Goal: Information Seeking & Learning: Learn about a topic

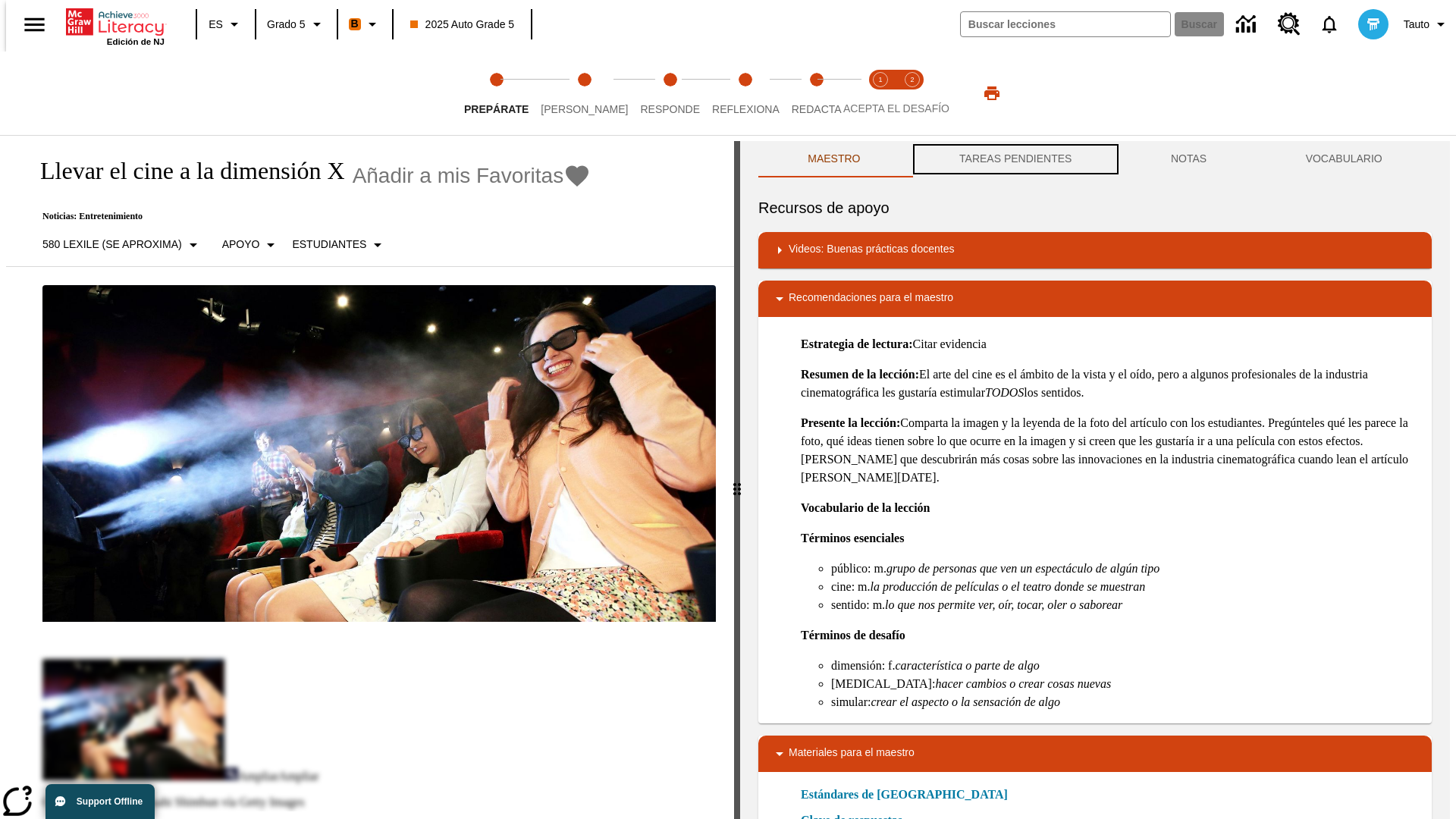
click at [1014, 160] on button "TAREAS PENDIENTES" at bounding box center [1015, 159] width 211 height 37
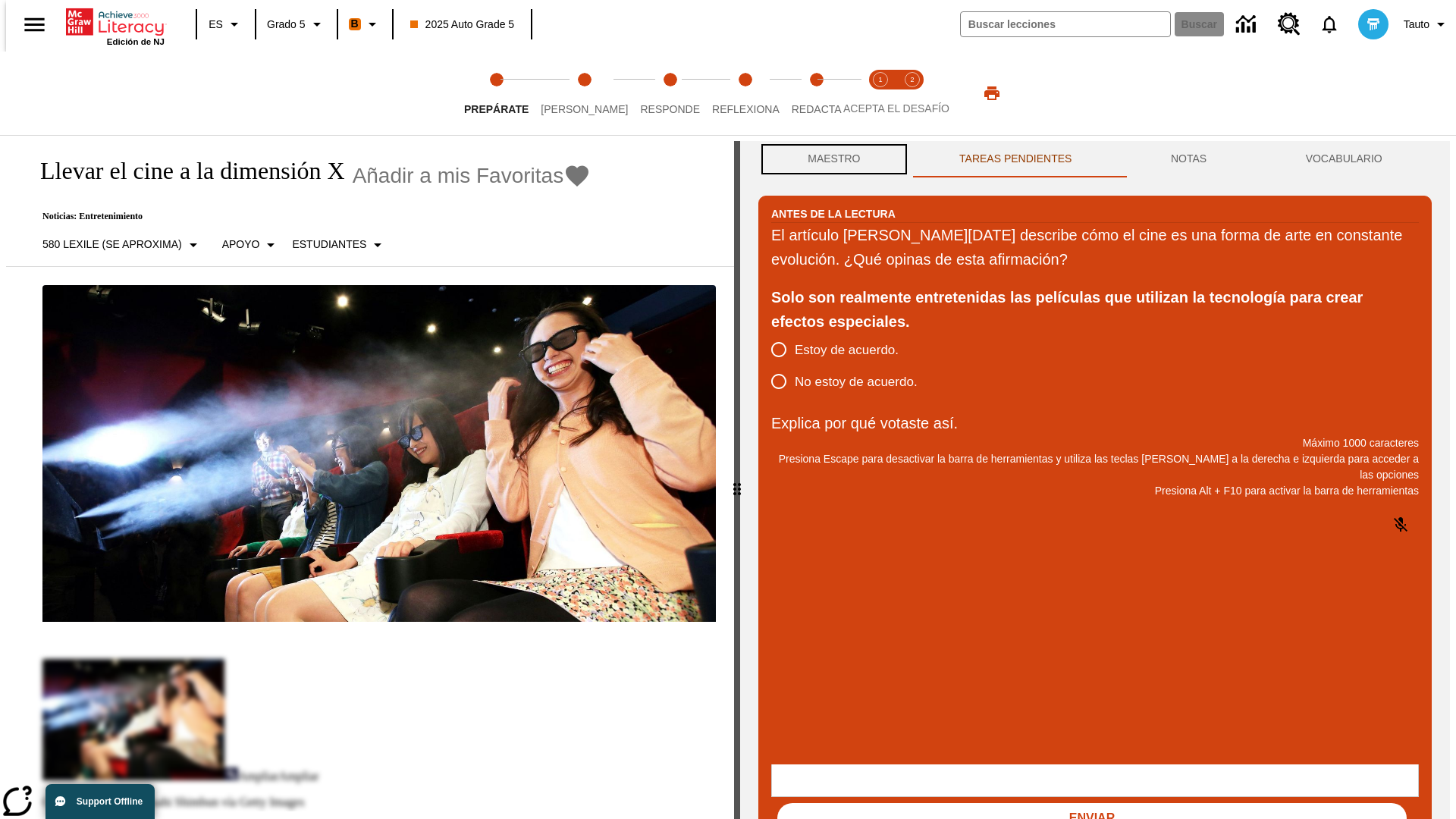
scroll to position [1, 0]
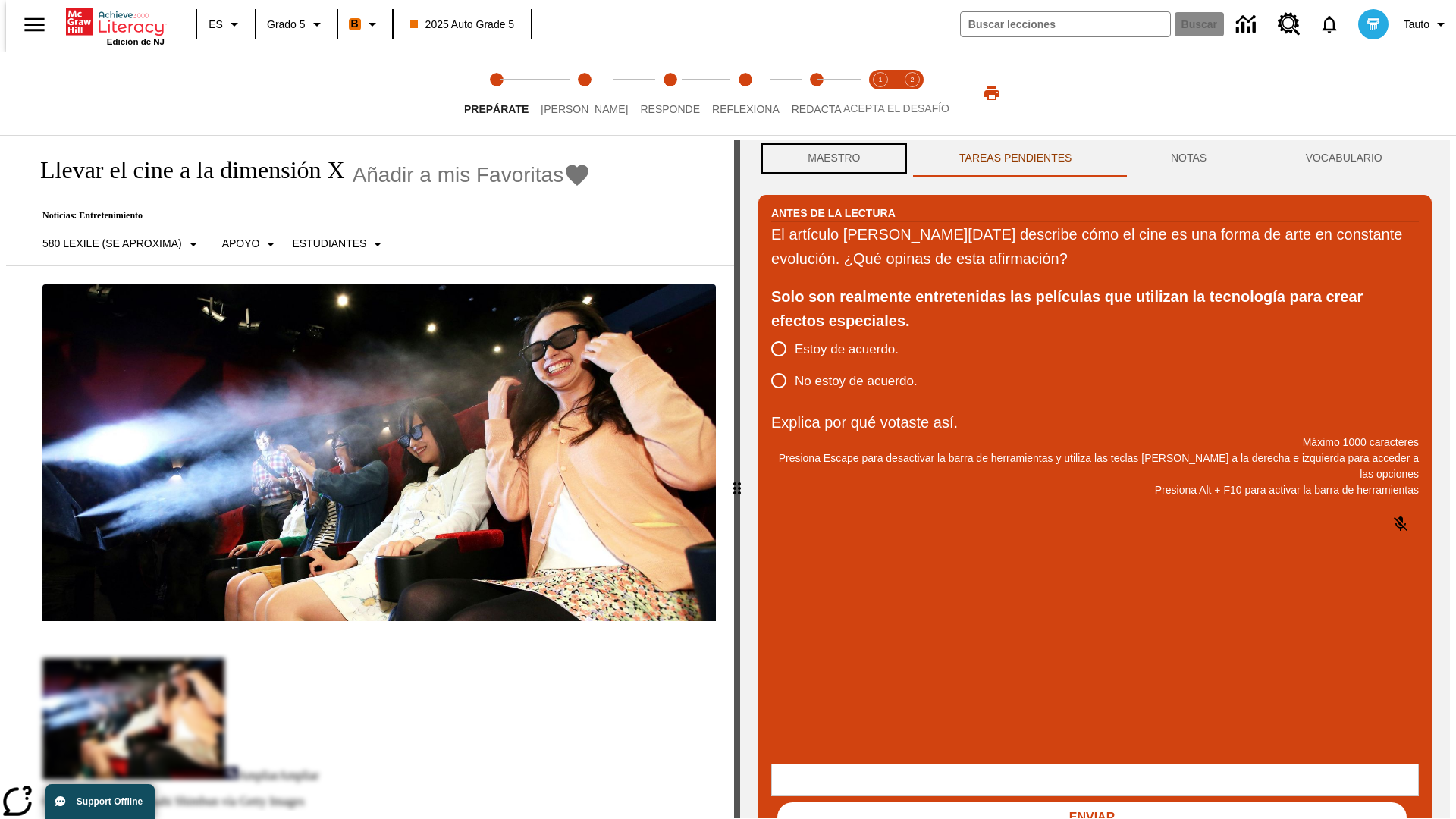
click at [829, 160] on button "Maestro" at bounding box center [833, 158] width 151 height 37
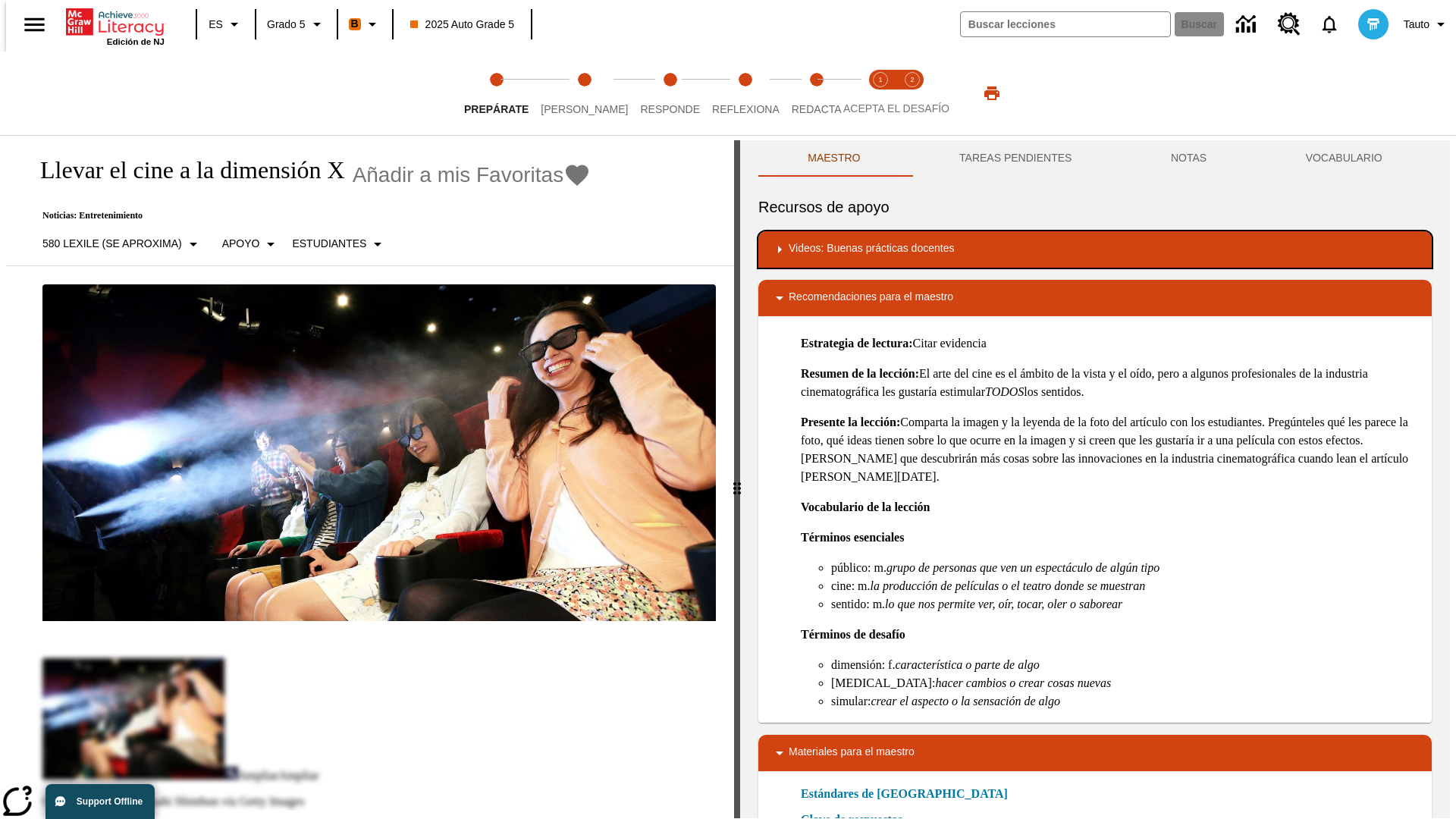
click at [1095, 250] on div "Videos: Buenas prácticas docentes" at bounding box center [1094, 249] width 649 height 18
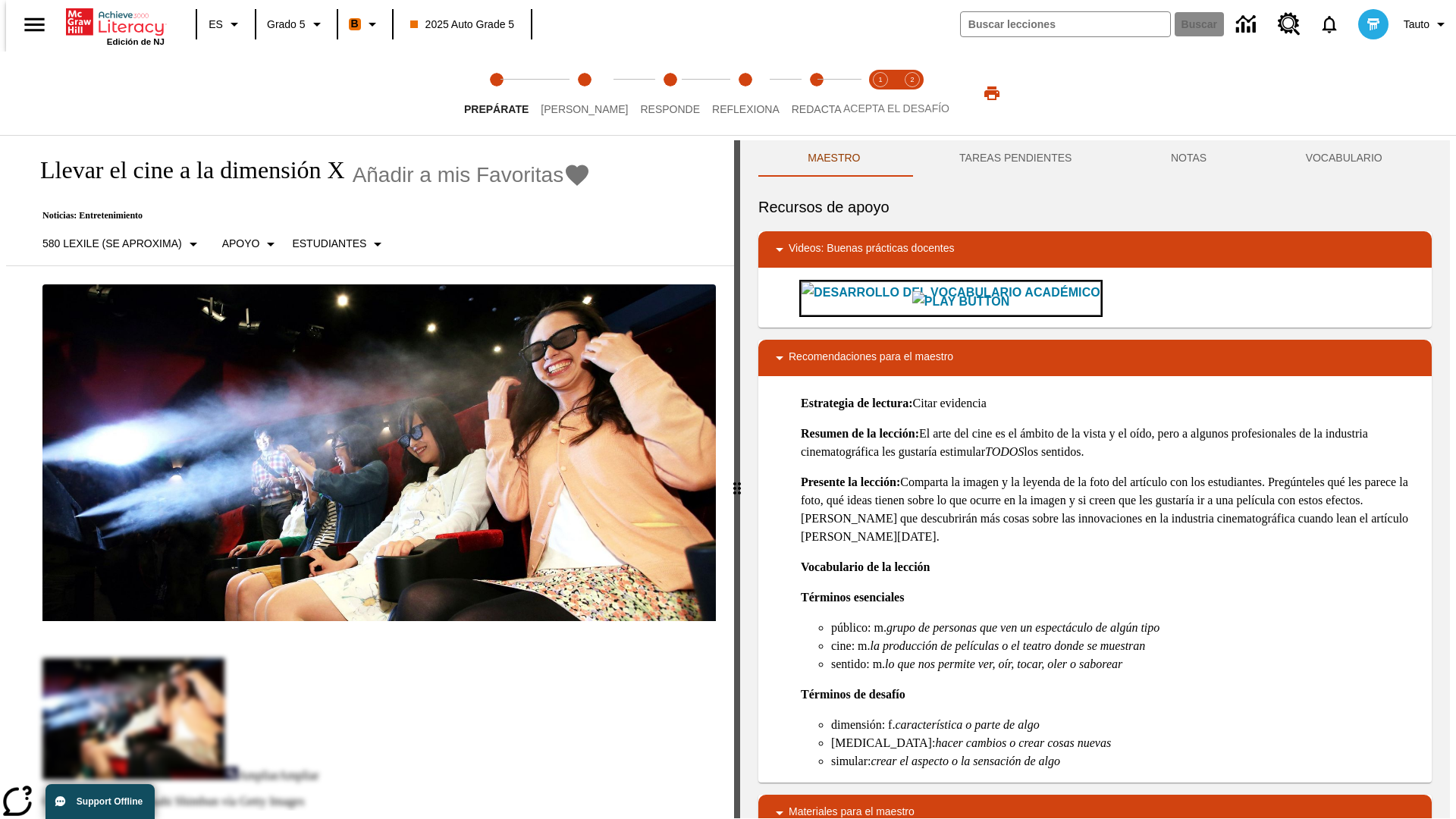
click at [912, 298] on img "Desarrollo del vocabulario académico" at bounding box center [961, 301] width 98 height 22
click at [572, 93] on span "Lee" at bounding box center [584, 102] width 87 height 27
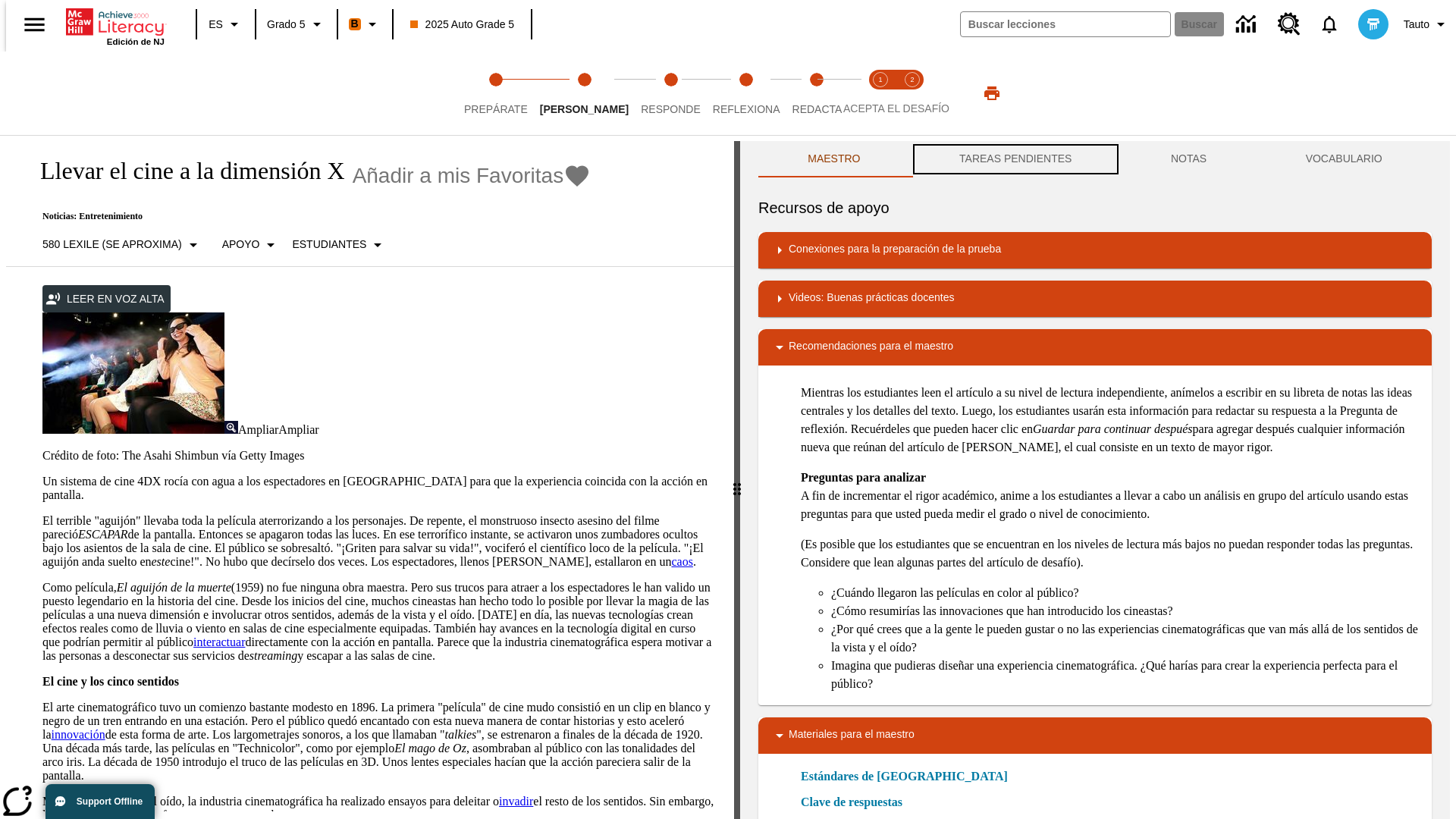
scroll to position [1, 0]
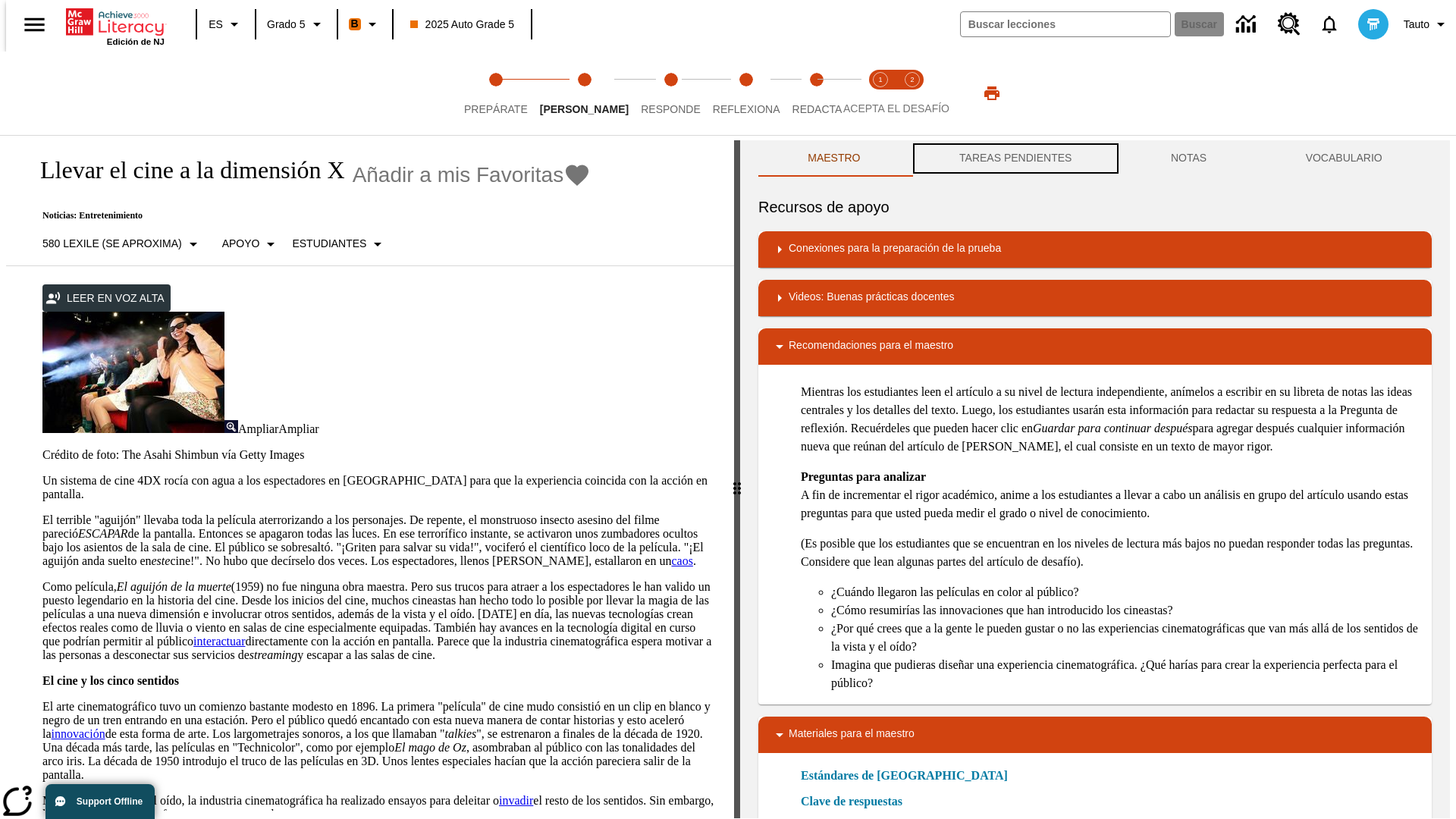
click at [1014, 160] on button "TAREAS PENDIENTES" at bounding box center [1015, 158] width 211 height 37
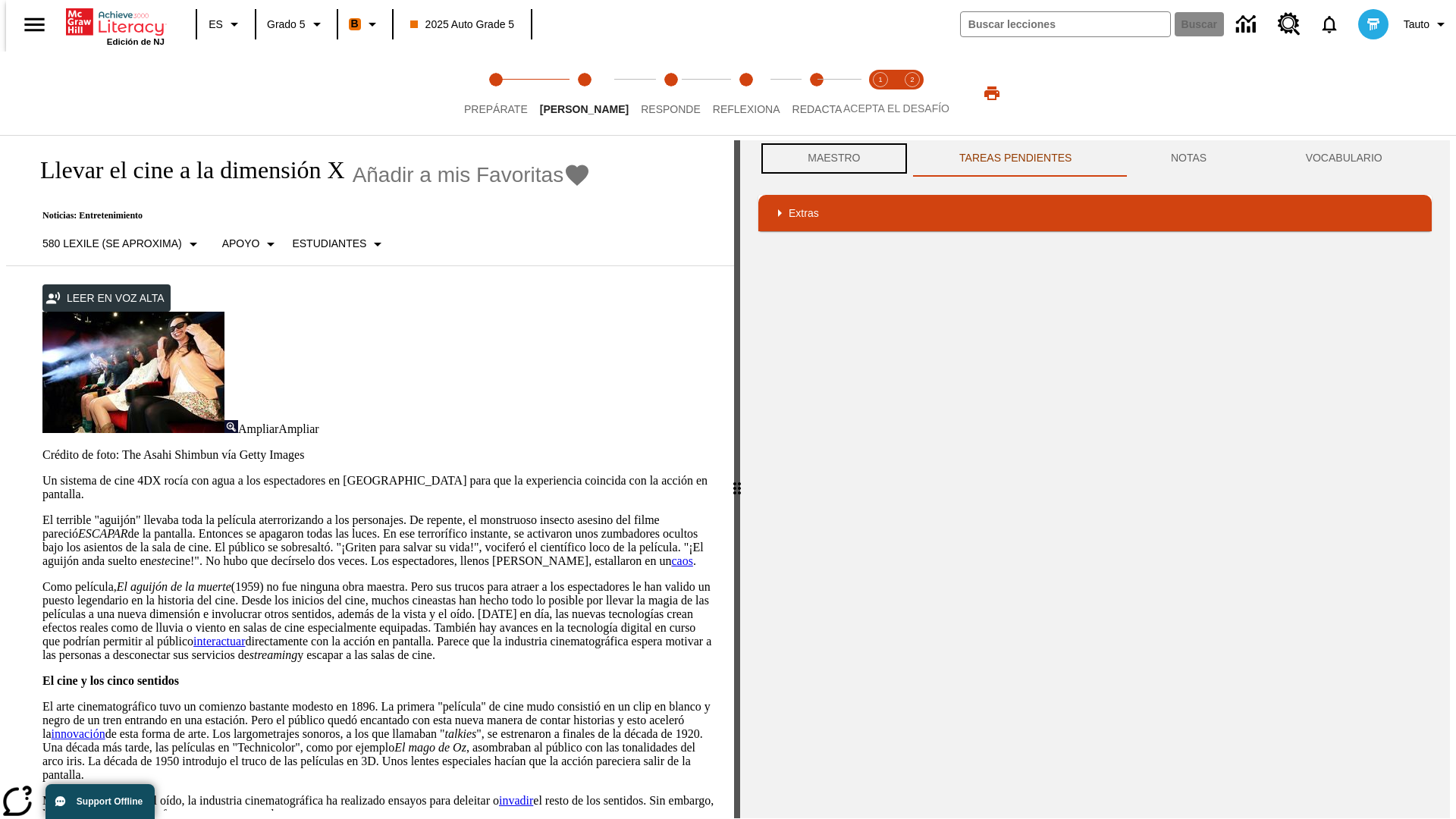
click at [829, 159] on button "Maestro" at bounding box center [833, 158] width 151 height 37
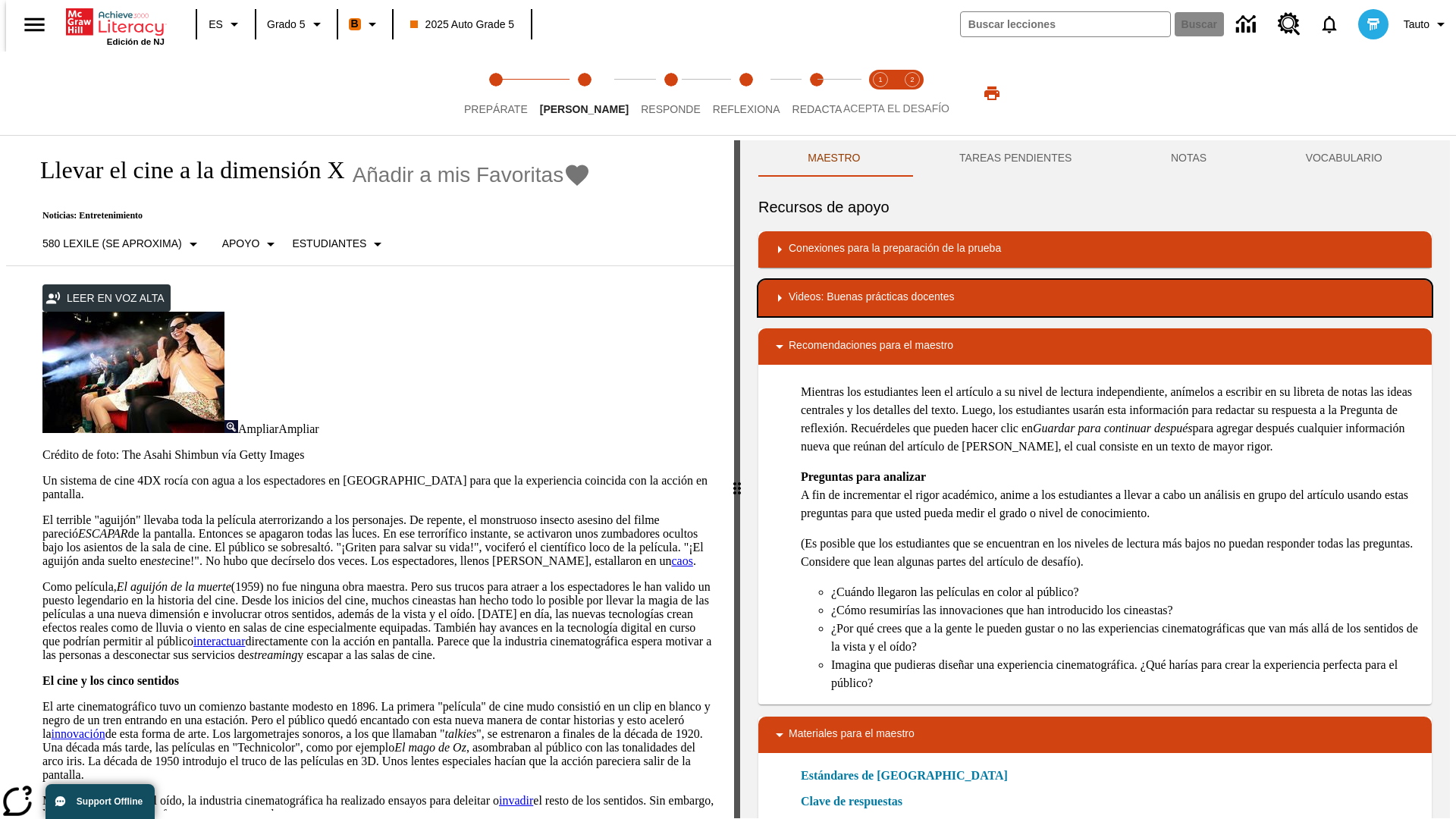
click at [1095, 298] on div "Videos: Buenas prácticas docentes" at bounding box center [1094, 298] width 649 height 18
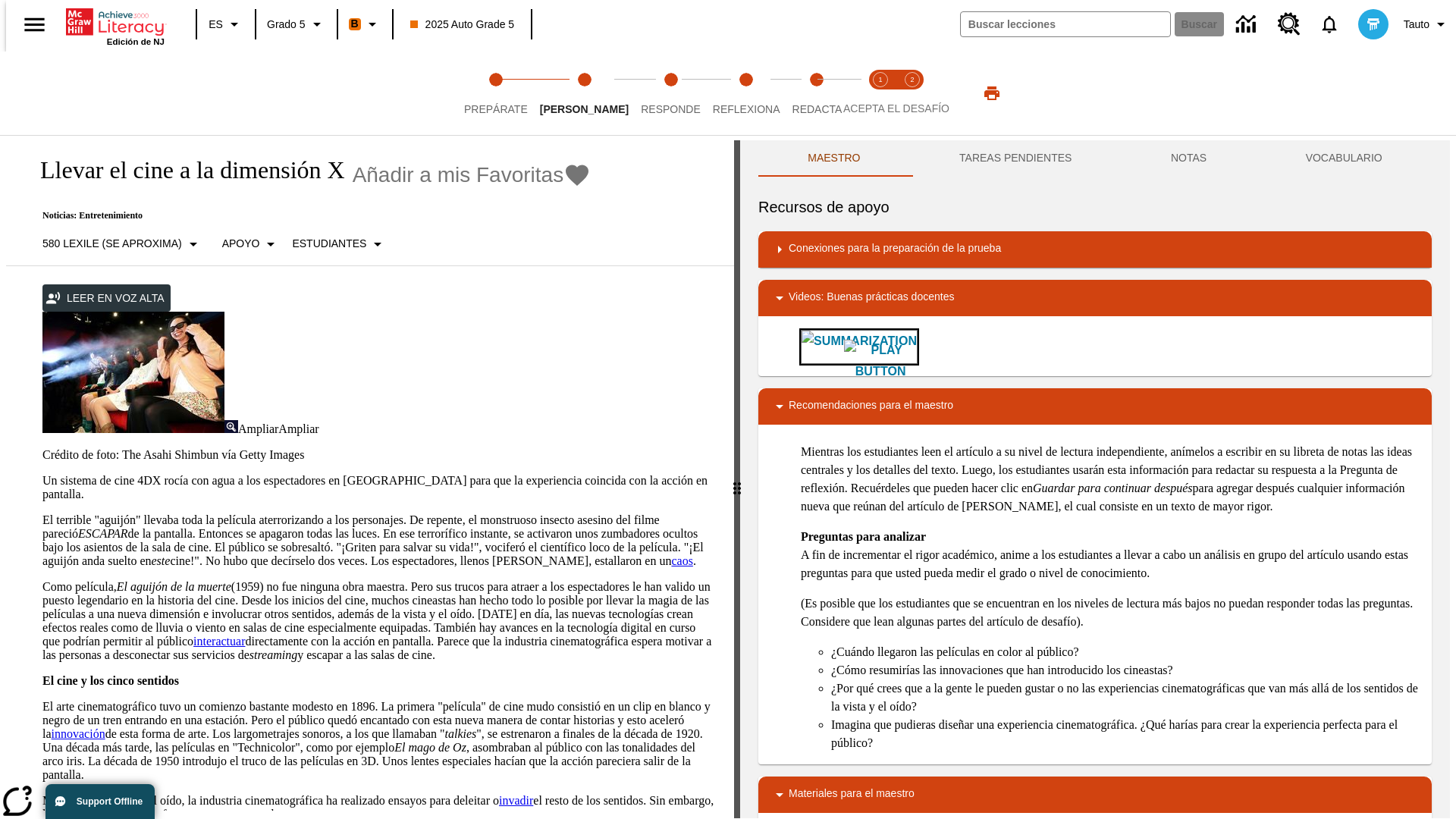
click at [844, 347] on img "Summarization" at bounding box center [879, 361] width 72 height 42
click at [880, 93] on span "Acepta el desafío lee step 1 of 2" at bounding box center [880, 102] width 20 height 27
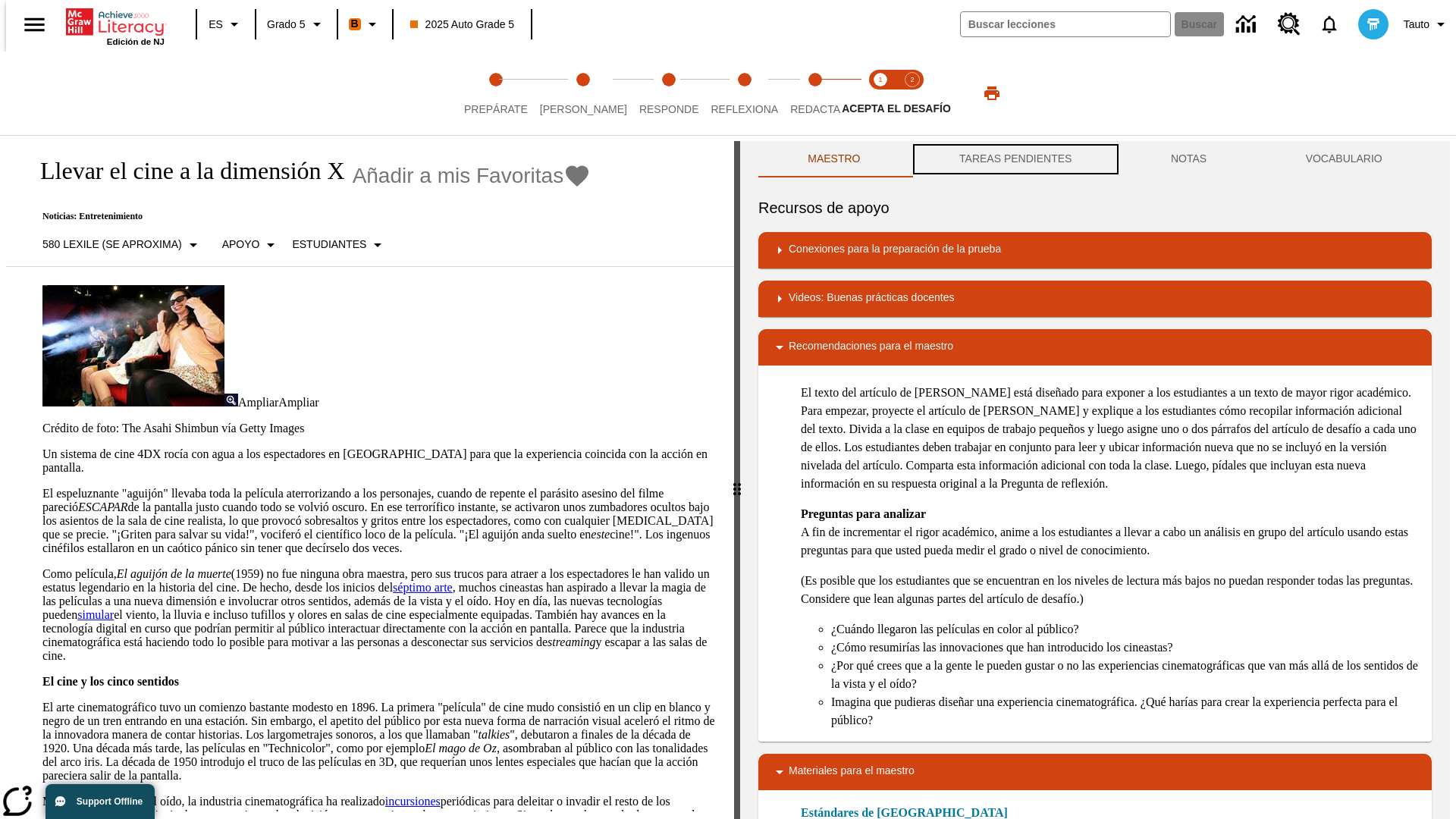
scroll to position [1, 0]
